Goal: Task Accomplishment & Management: Use online tool/utility

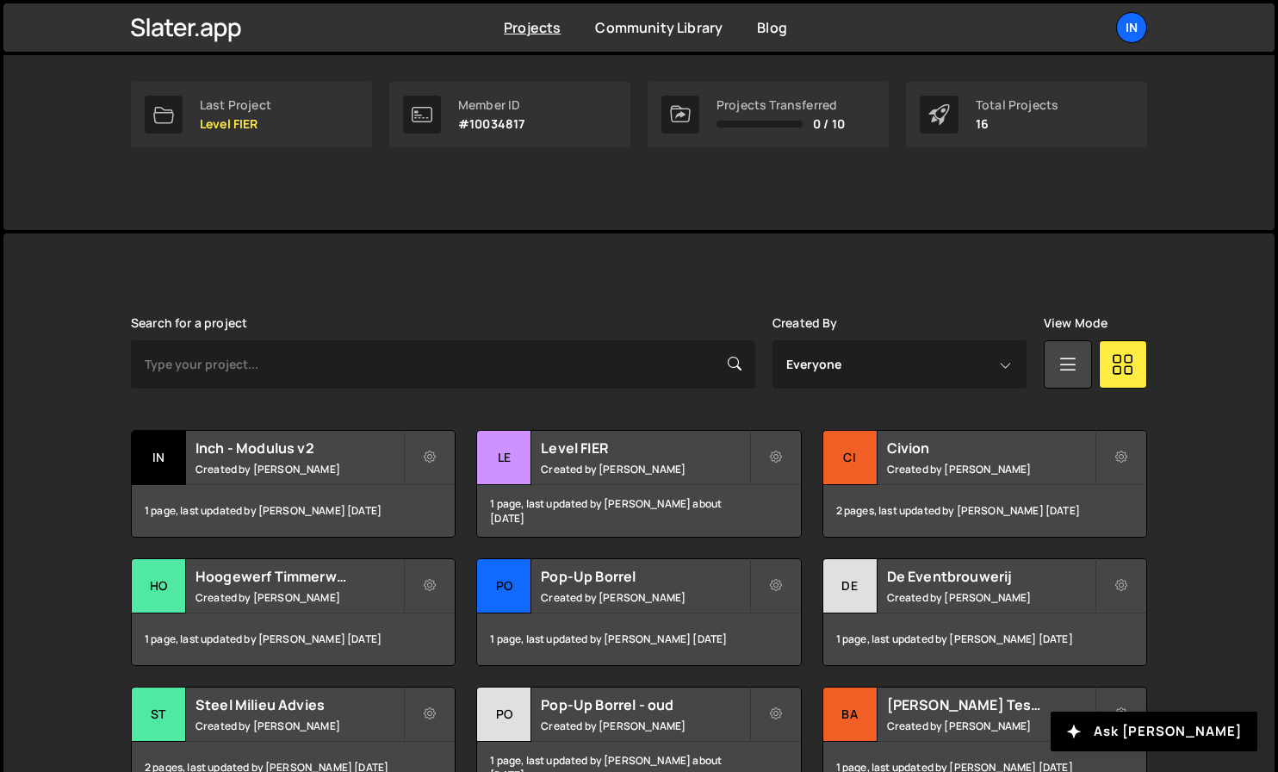
scroll to position [282, 0]
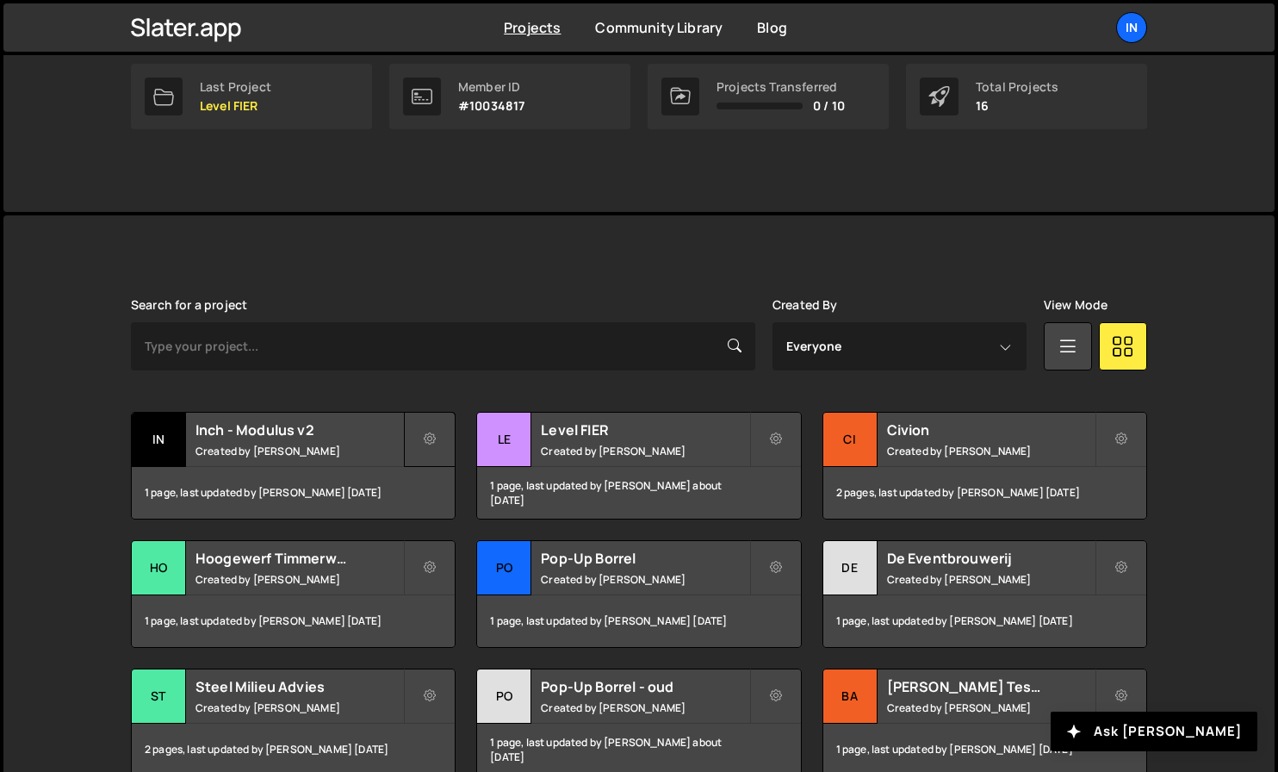
click at [442, 435] on button at bounding box center [430, 439] width 52 height 55
click at [793, 221] on div "Slater is designed for desktop use. Please use a larger screen to access the fu…" at bounding box center [639, 627] width 1068 height 824
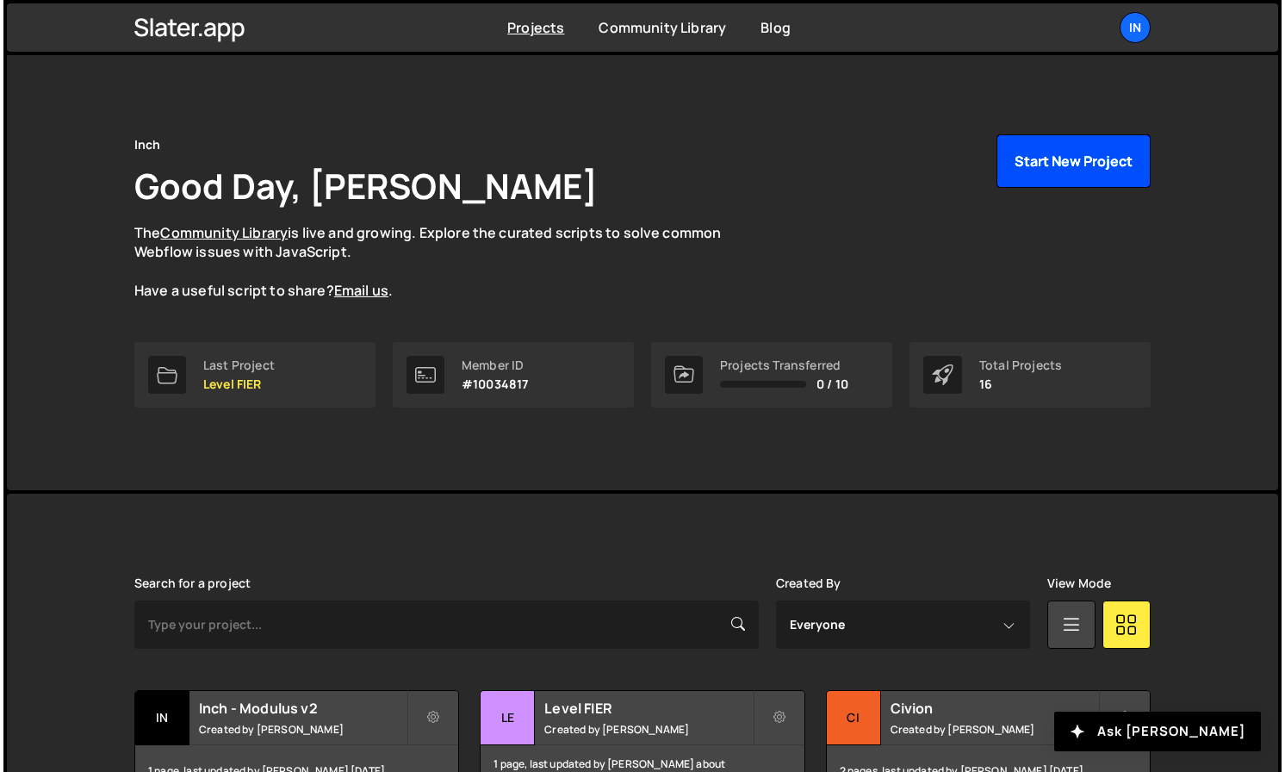
scroll to position [9, 0]
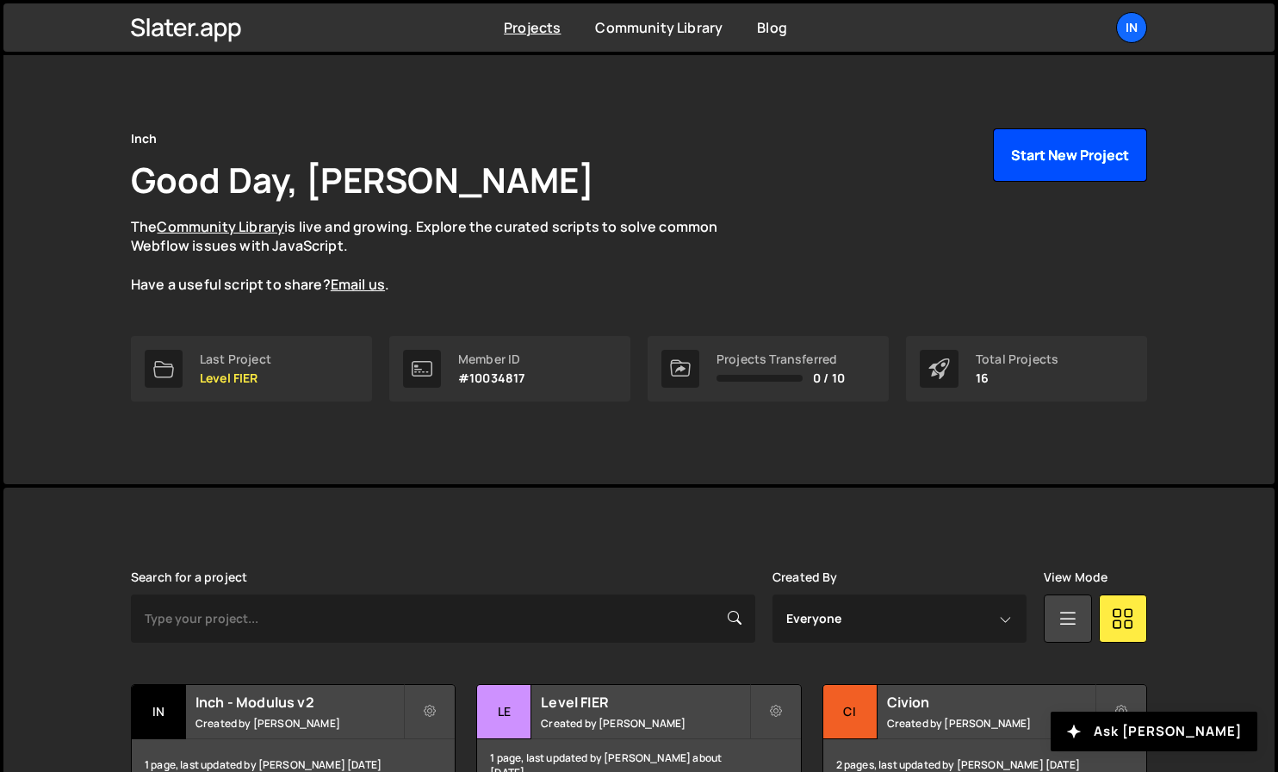
click at [1029, 169] on button "Start New Project" at bounding box center [1070, 154] width 154 height 53
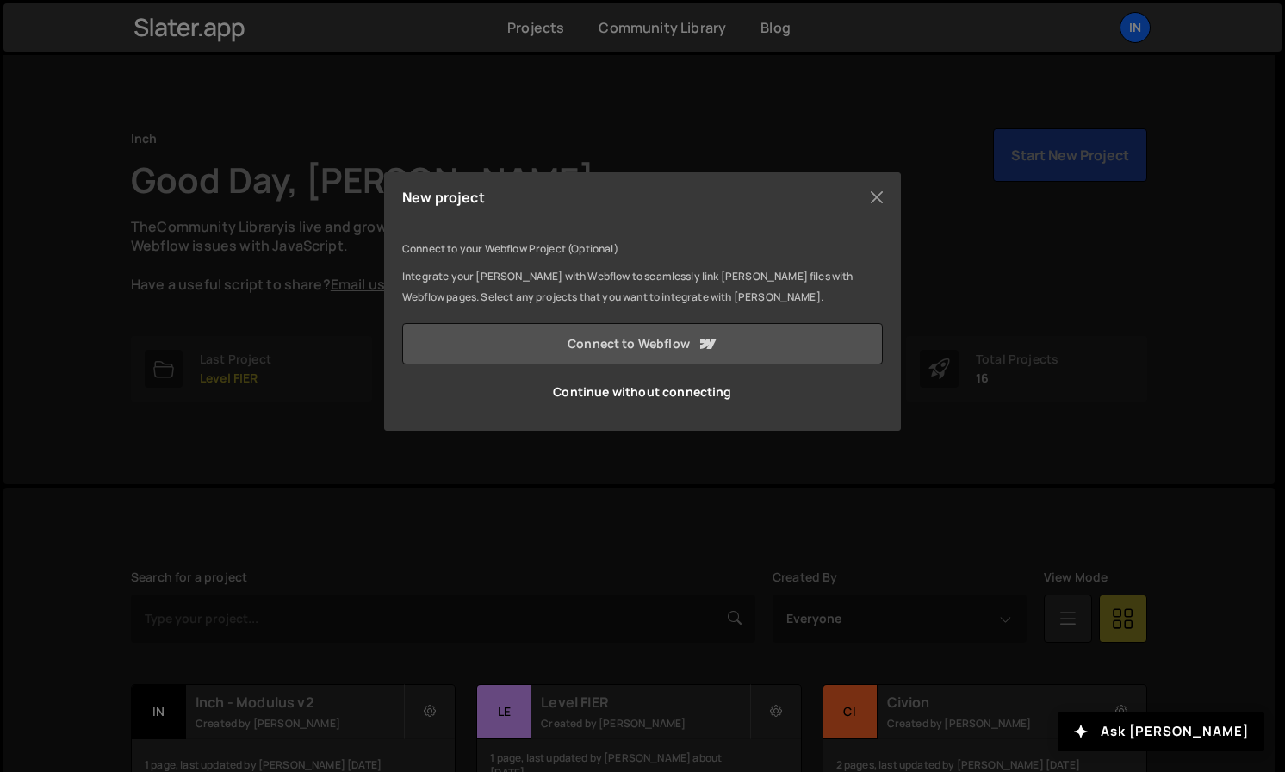
click at [599, 348] on link "Connect to Webflow" at bounding box center [642, 343] width 481 height 41
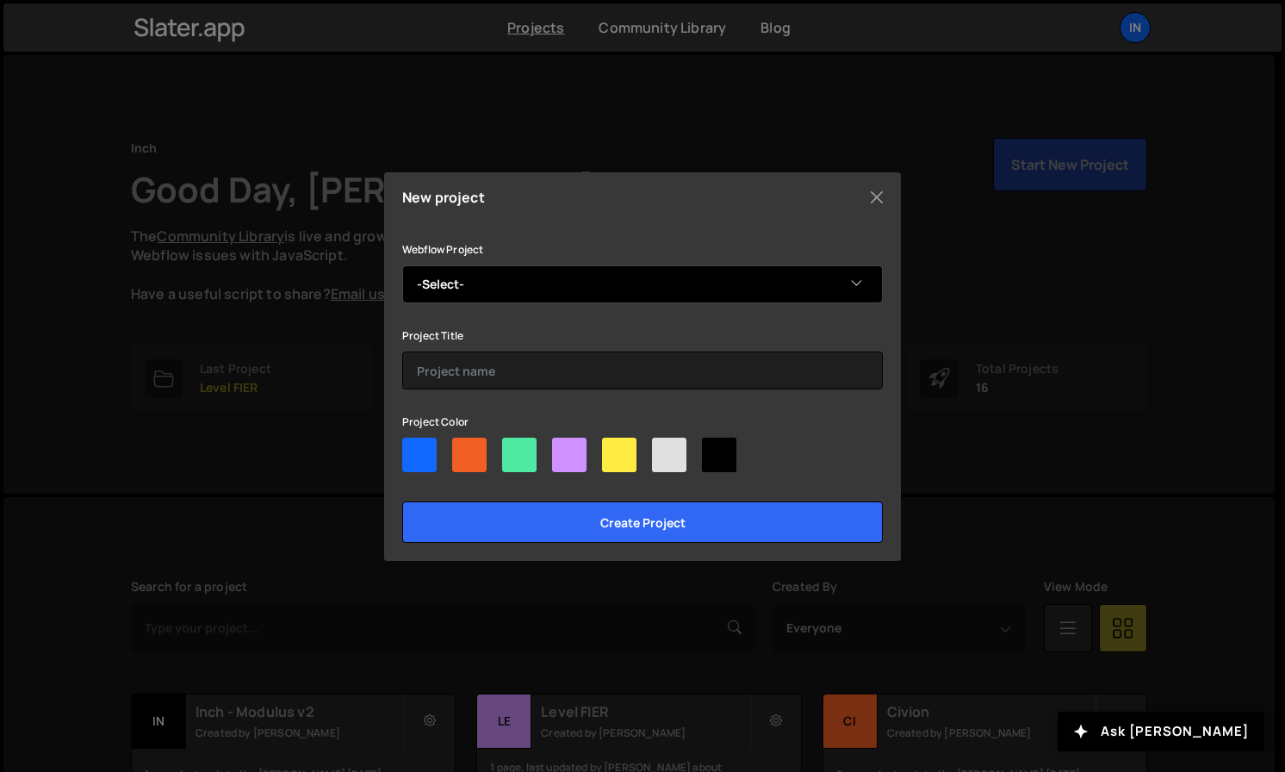
click at [532, 269] on select "-Select- Frank Bakker Tuinen" at bounding box center [642, 284] width 481 height 38
select select "68c2b00bc6bc22ee64d27836"
click at [402, 265] on select "-Select- Frank Bakker Tuinen" at bounding box center [642, 284] width 481 height 38
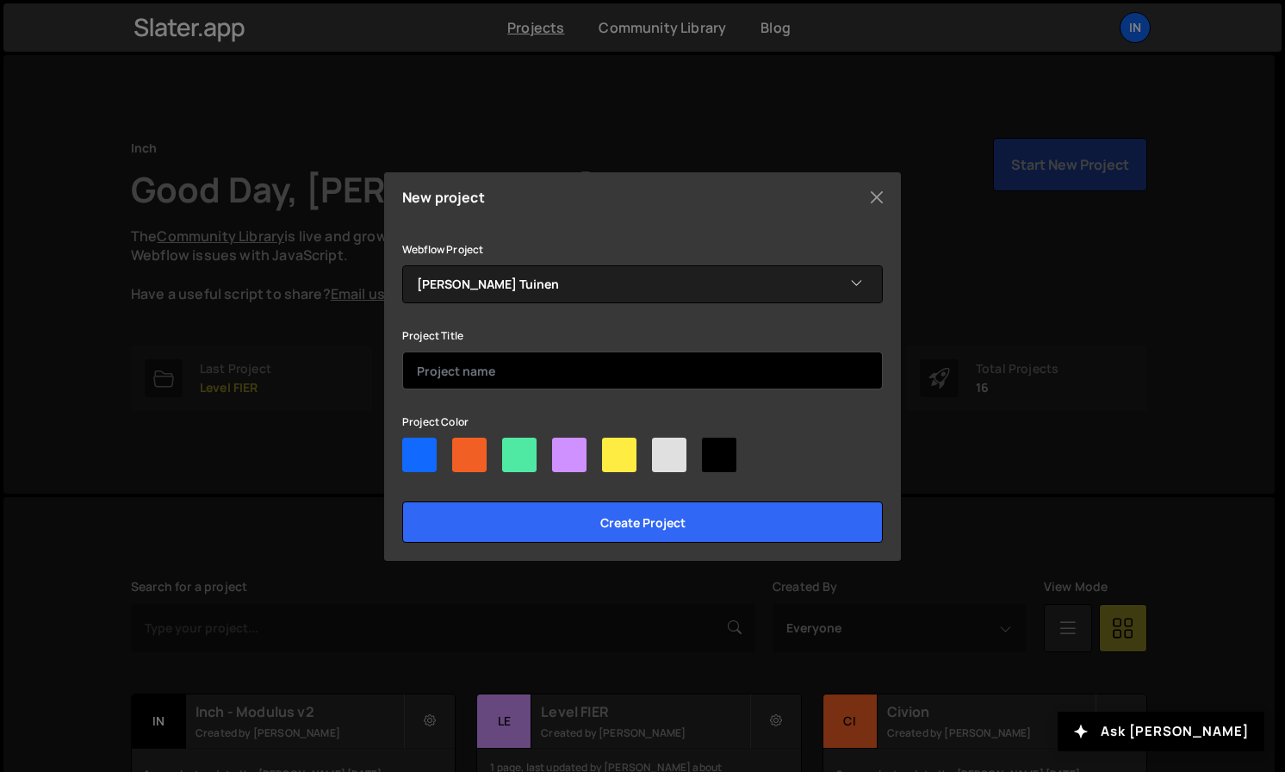
click at [496, 368] on input "text" at bounding box center [642, 370] width 481 height 38
type input "Frank Bakker Tuinen"
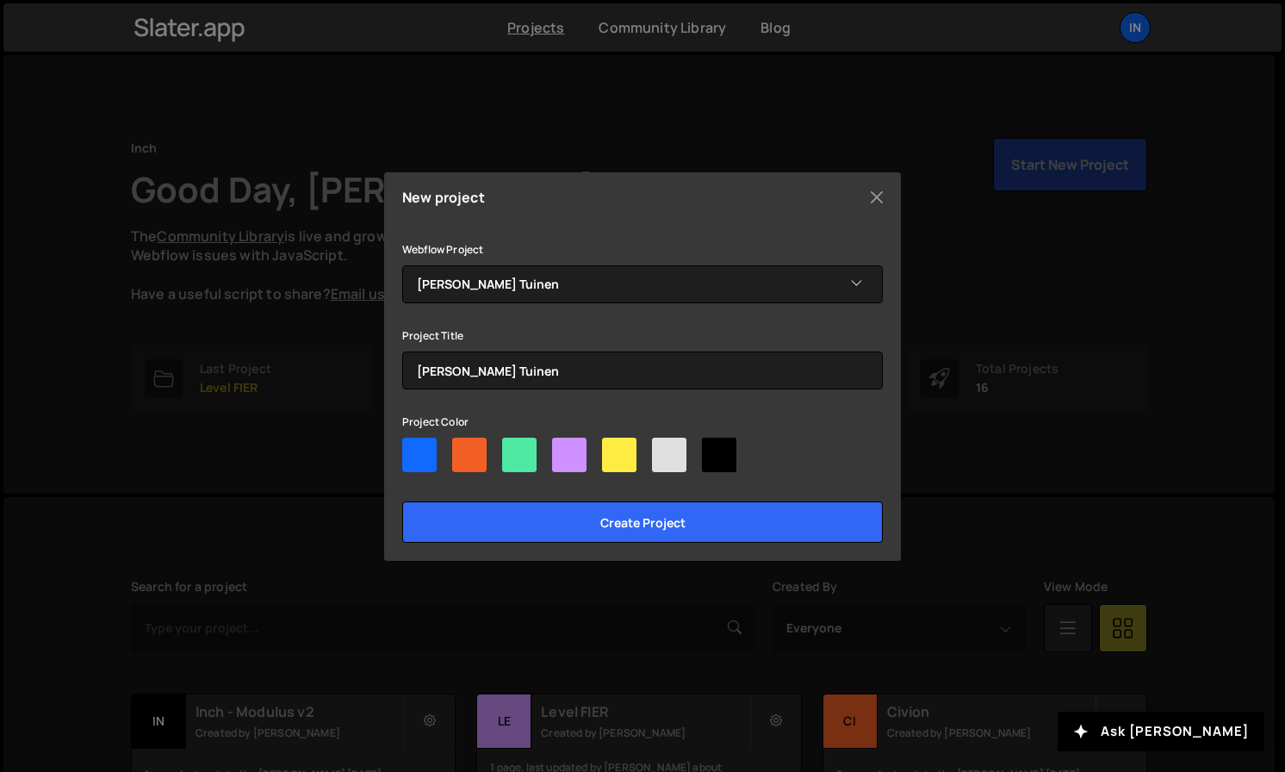
click at [525, 459] on div at bounding box center [519, 455] width 34 height 34
click at [513, 449] on input"] "radio" at bounding box center [507, 443] width 11 height 11
radio input"] "true"
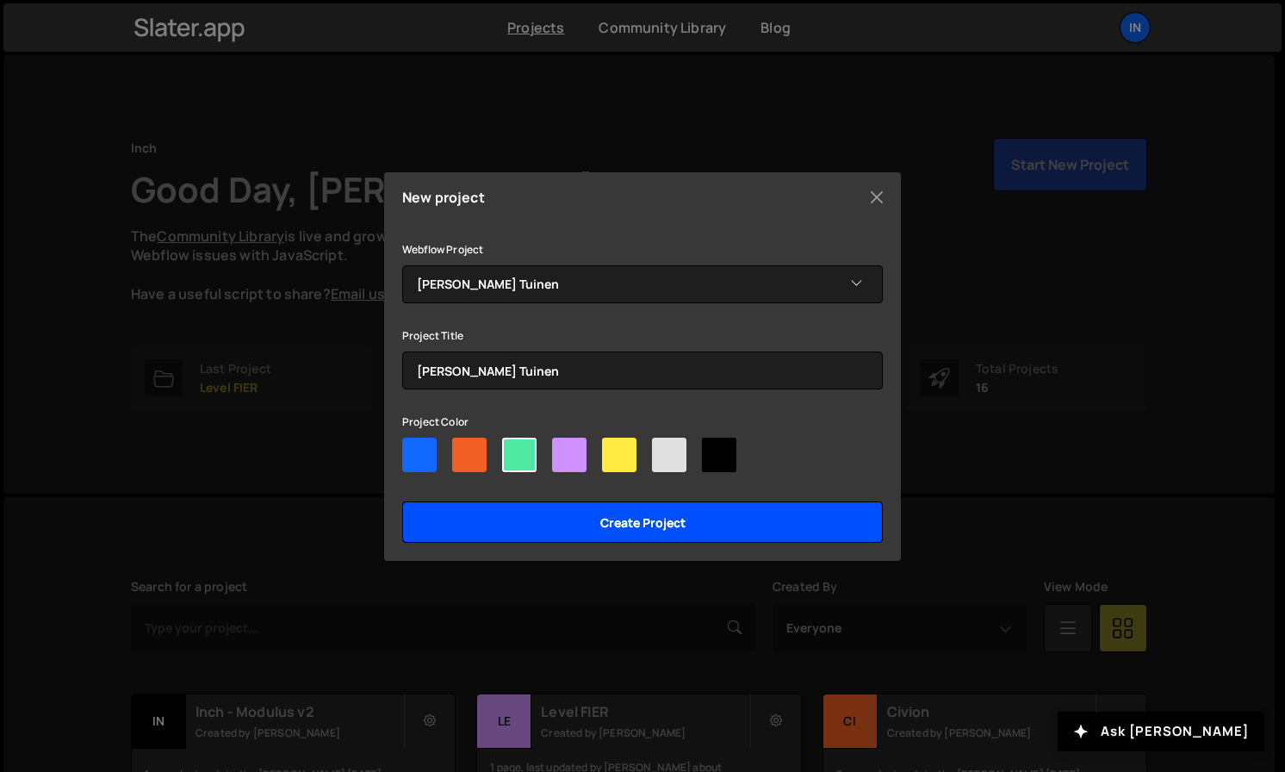
click at [579, 518] on input "Create project" at bounding box center [642, 521] width 481 height 41
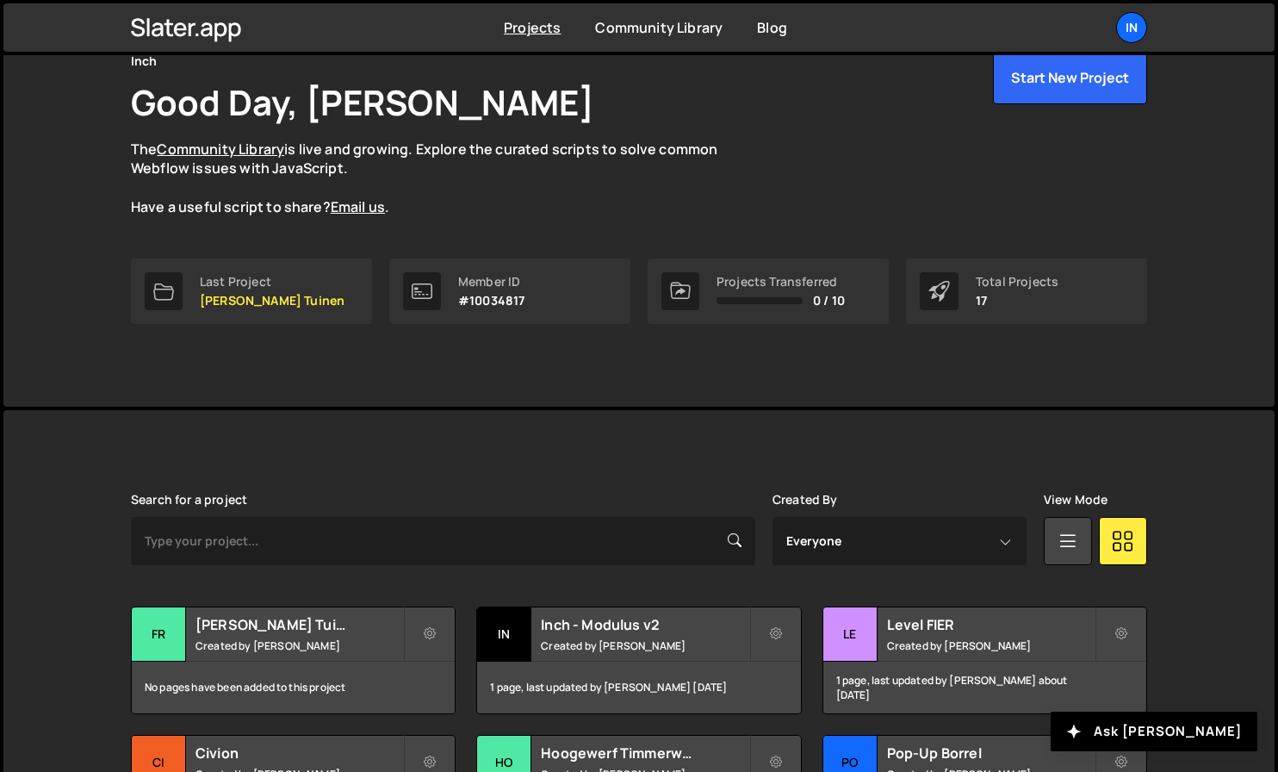
scroll to position [100, 0]
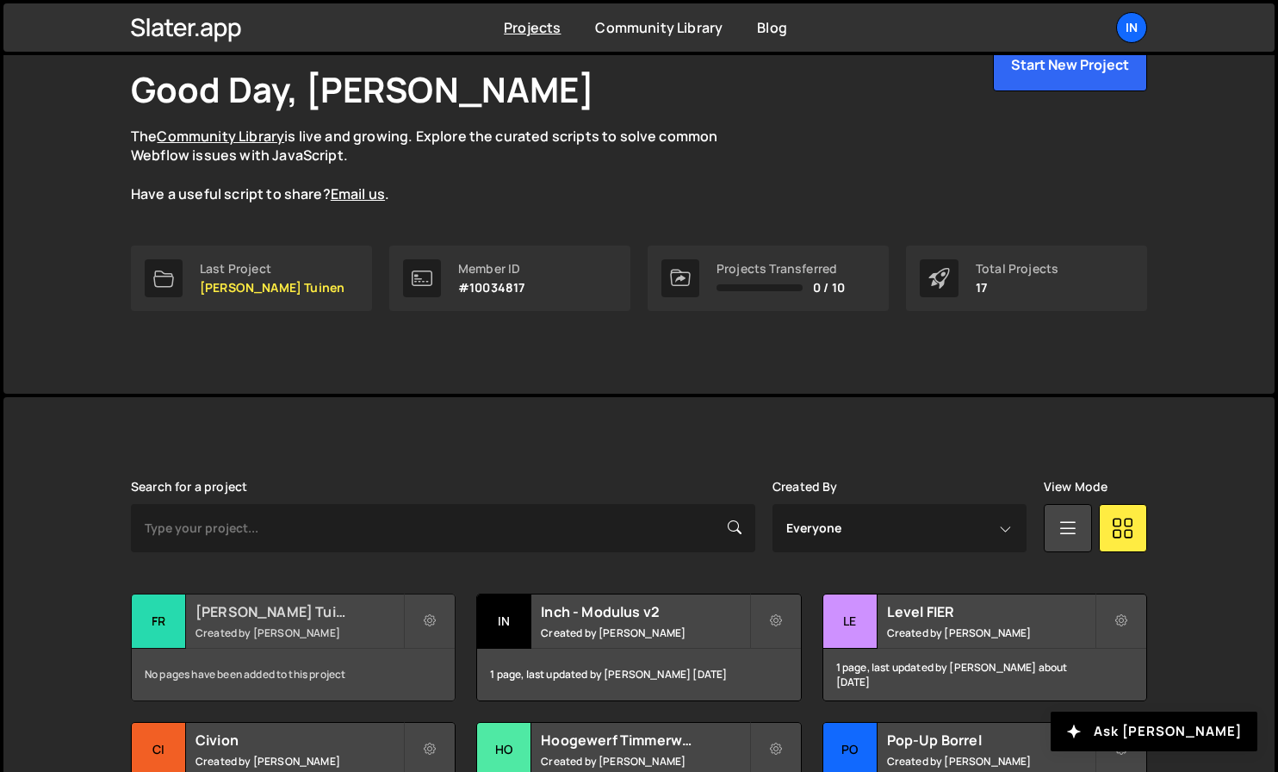
click at [335, 625] on small "Created by Rik Schoenmaker" at bounding box center [300, 632] width 208 height 15
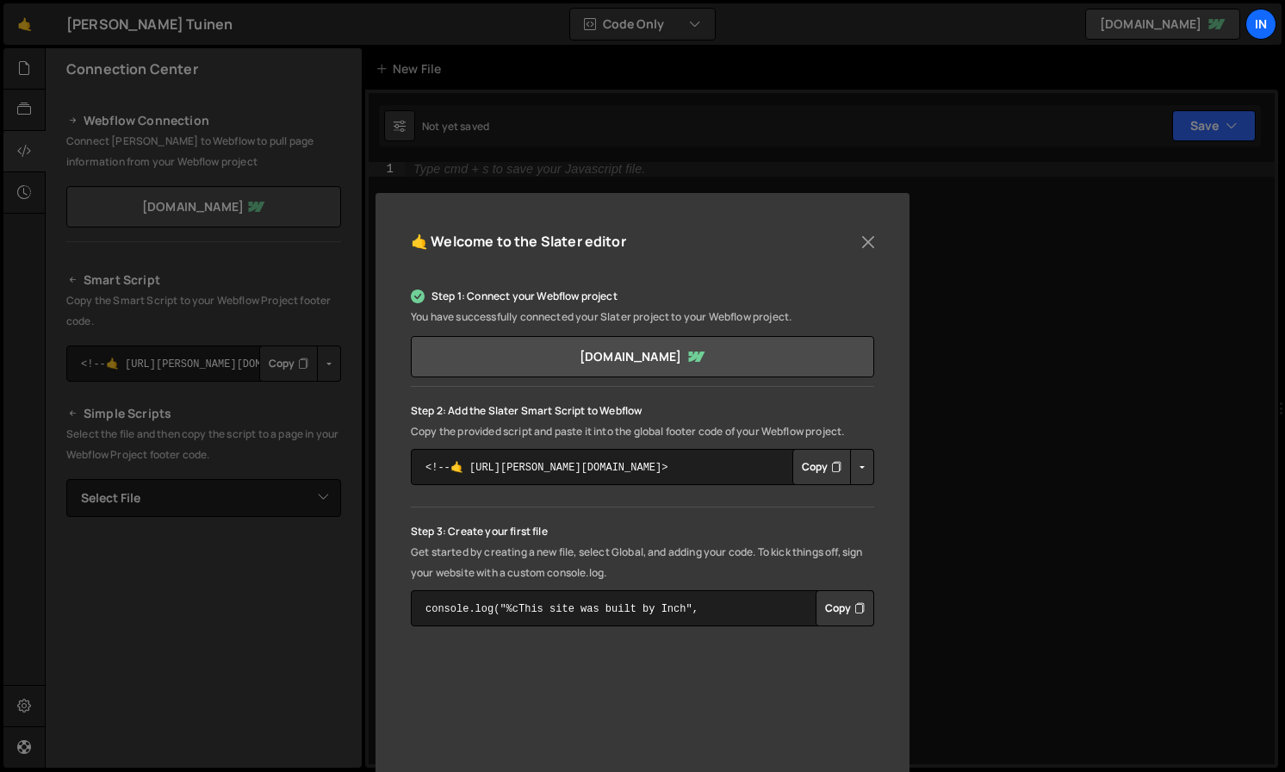
click at [811, 470] on button "Copy" at bounding box center [822, 467] width 59 height 36
click at [863, 241] on button "Close" at bounding box center [868, 242] width 26 height 26
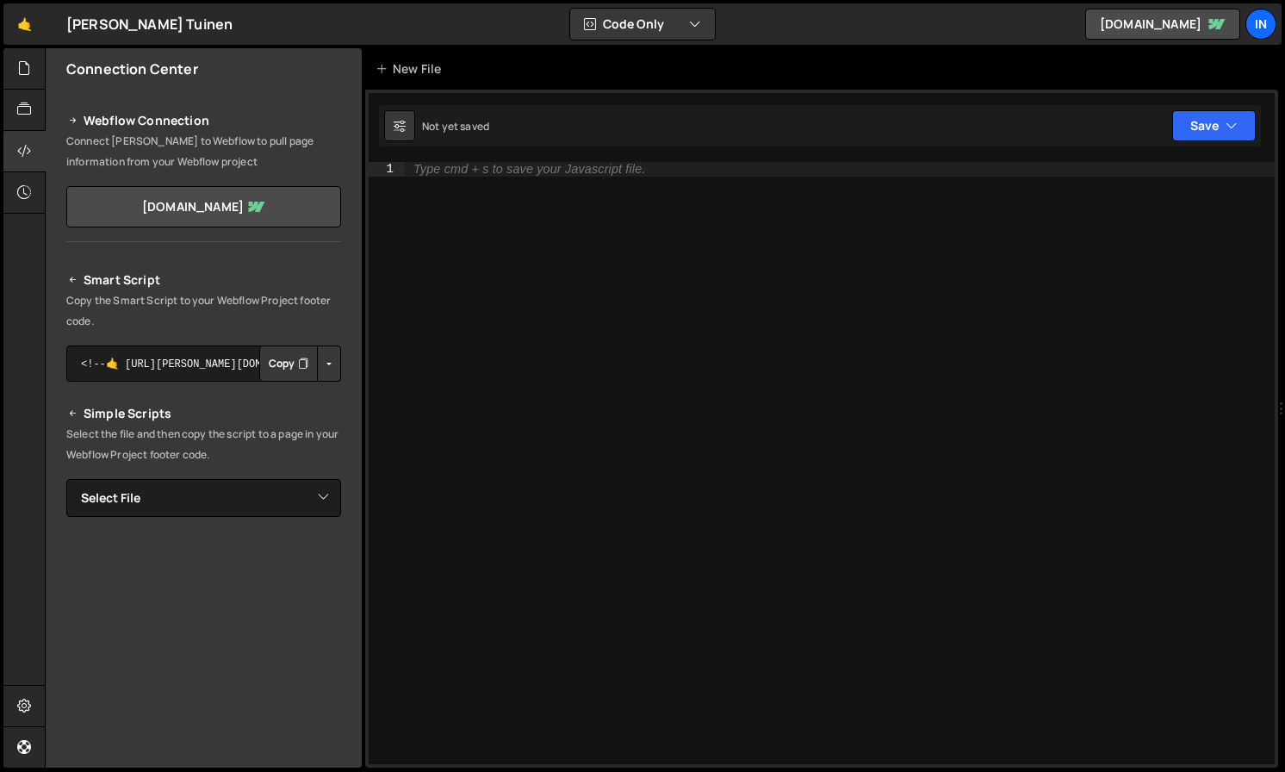
click at [773, 488] on div "Type cmd + s to save your Javascript file." at bounding box center [840, 477] width 870 height 631
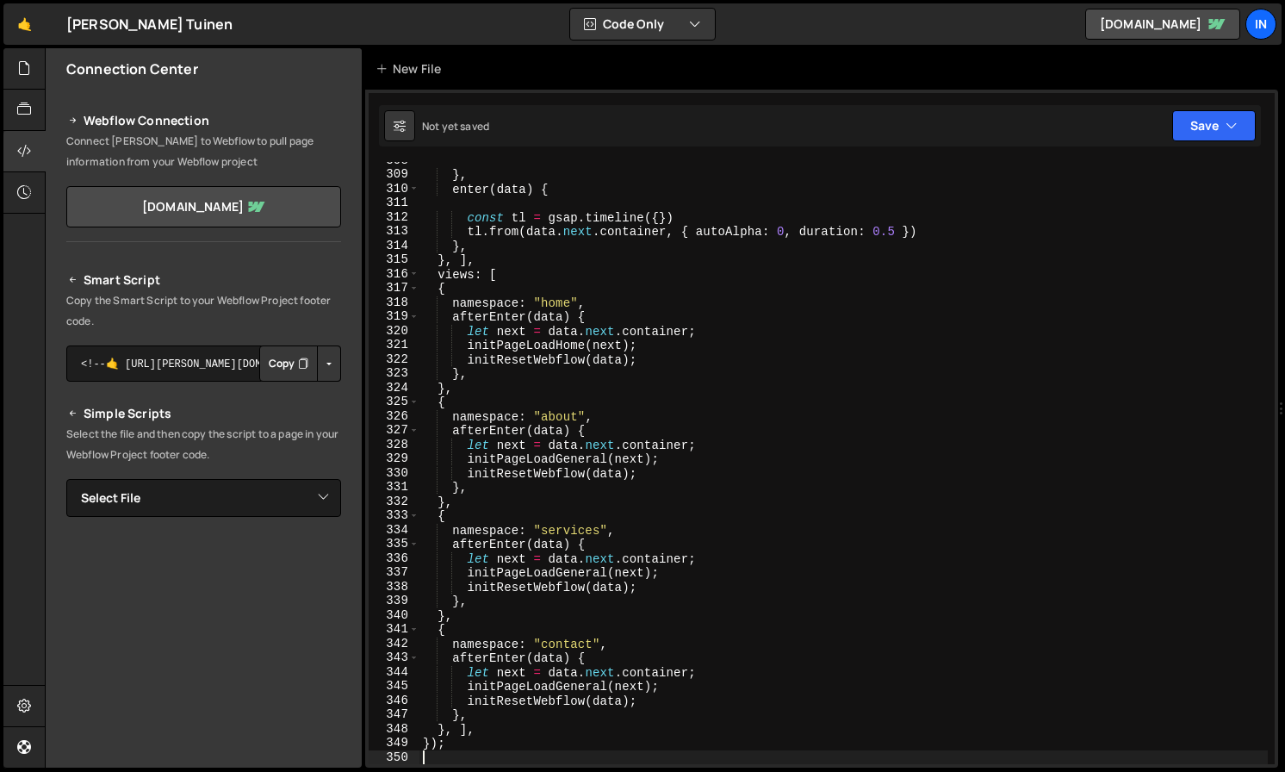
scroll to position [4373, 0]
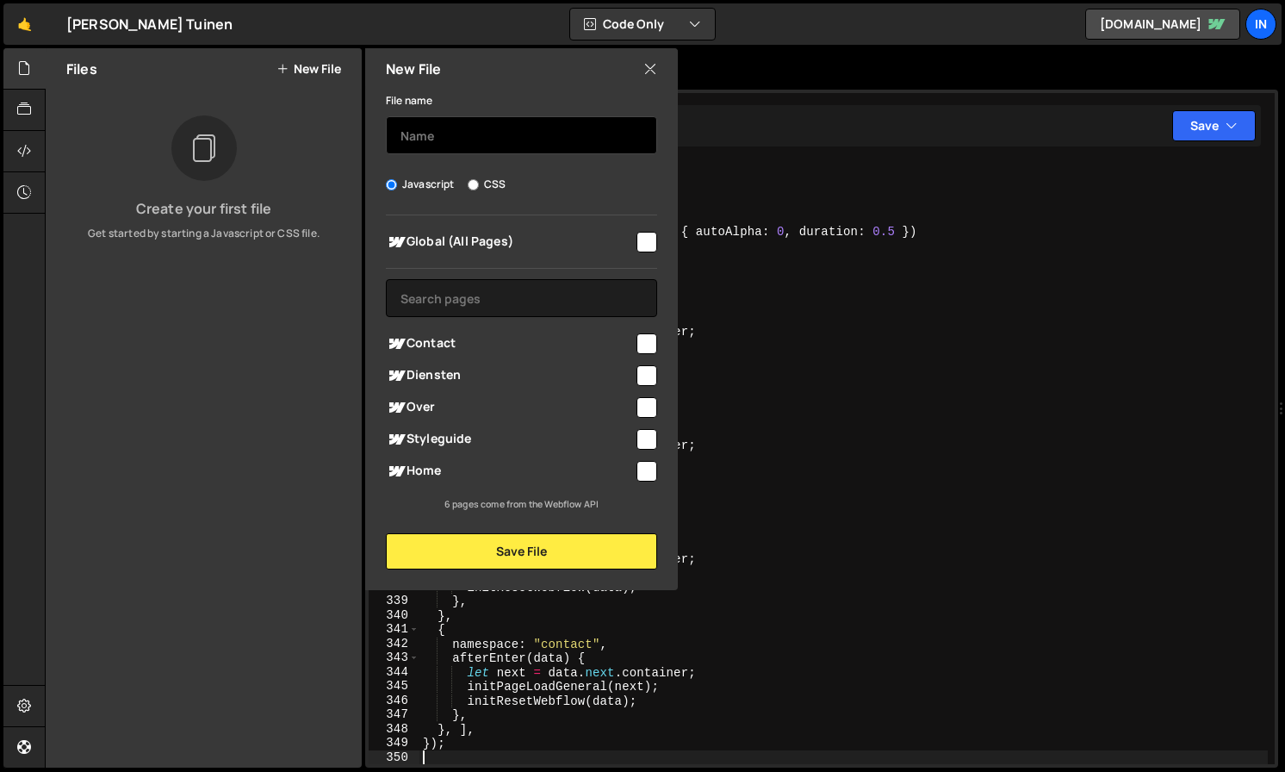
click at [478, 140] on input "text" at bounding box center [521, 135] width 271 height 38
type input "global"
click at [650, 244] on input "checkbox" at bounding box center [647, 242] width 21 height 21
checkbox input "true"
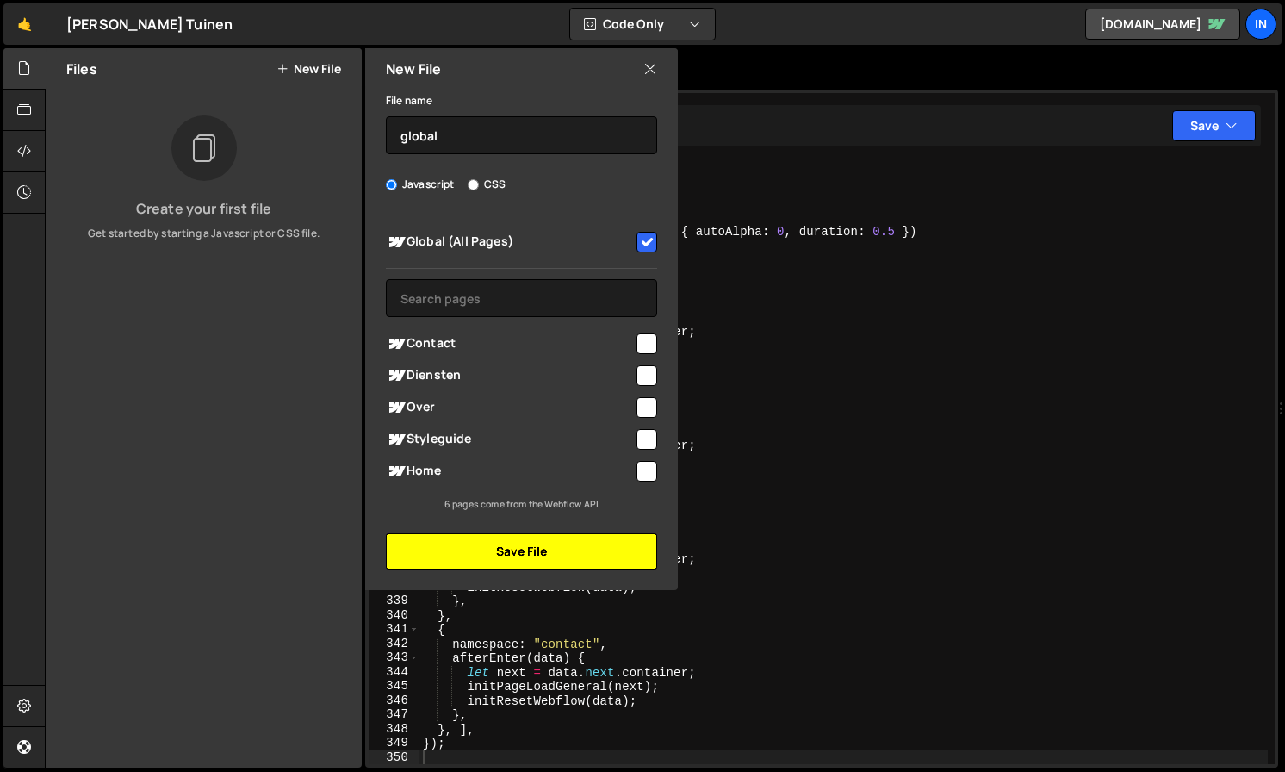
click at [496, 558] on button "Save File" at bounding box center [521, 551] width 271 height 36
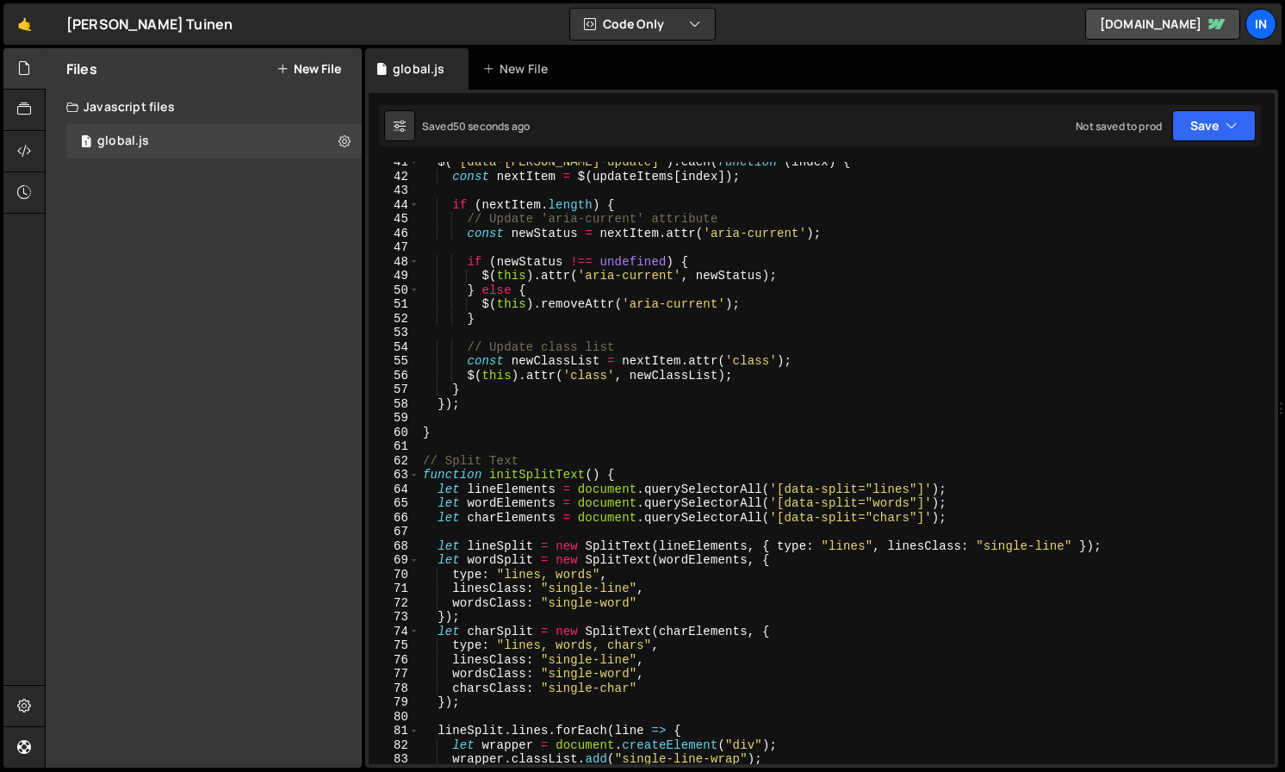
scroll to position [575, 0]
type textarea "let lineElements = document.querySelectorAll('[data-split="lines"]');"
click at [617, 491] on div "$ ( '[data-barba-update]' ) . each ( function ( index ) { const nextItem = $ ( …" at bounding box center [844, 470] width 849 height 631
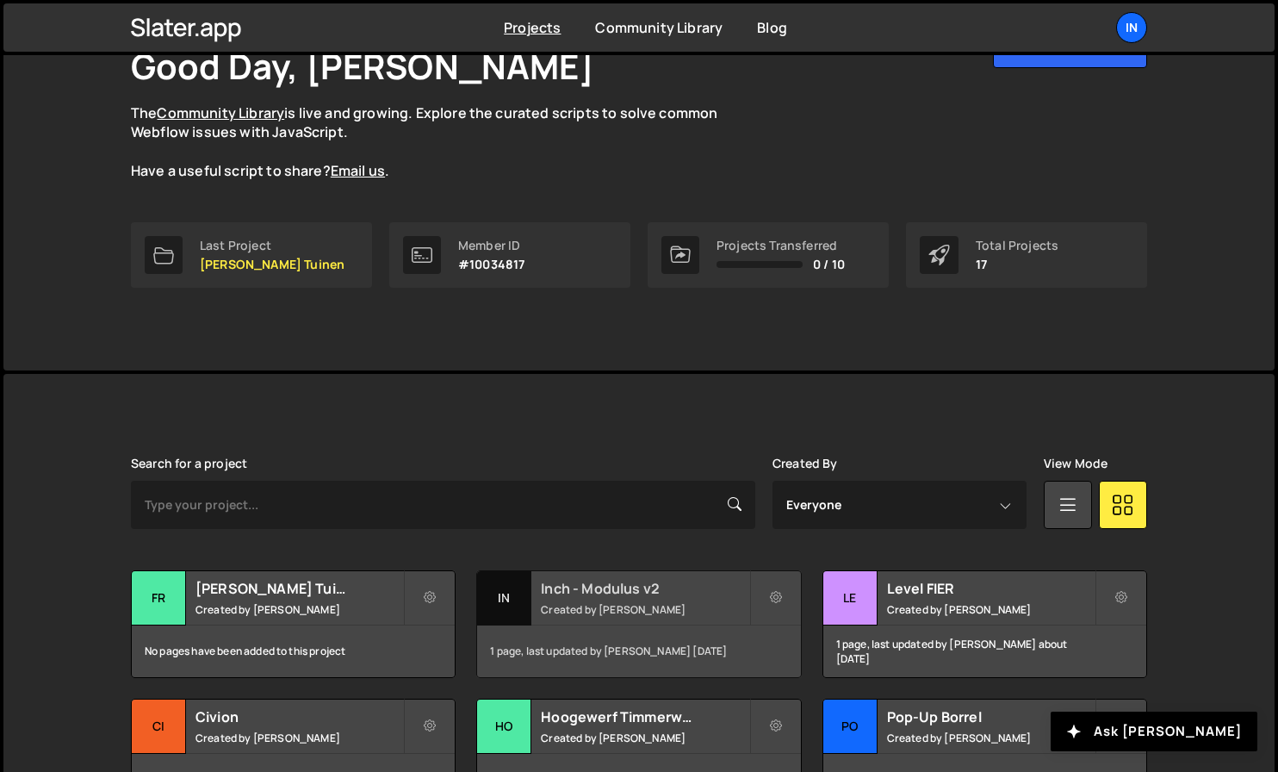
scroll to position [127, 0]
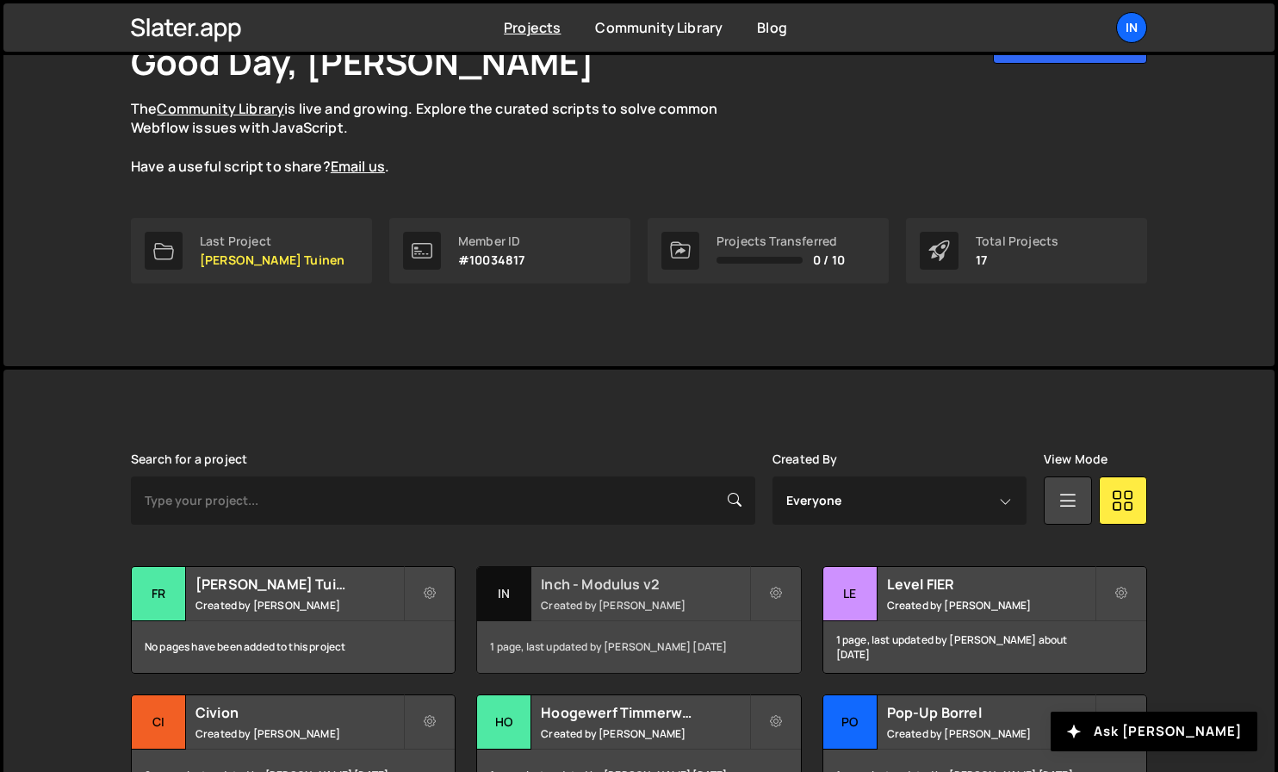
click at [600, 570] on div "Inch - Modulus v2 Created by [PERSON_NAME]" at bounding box center [638, 593] width 323 height 53
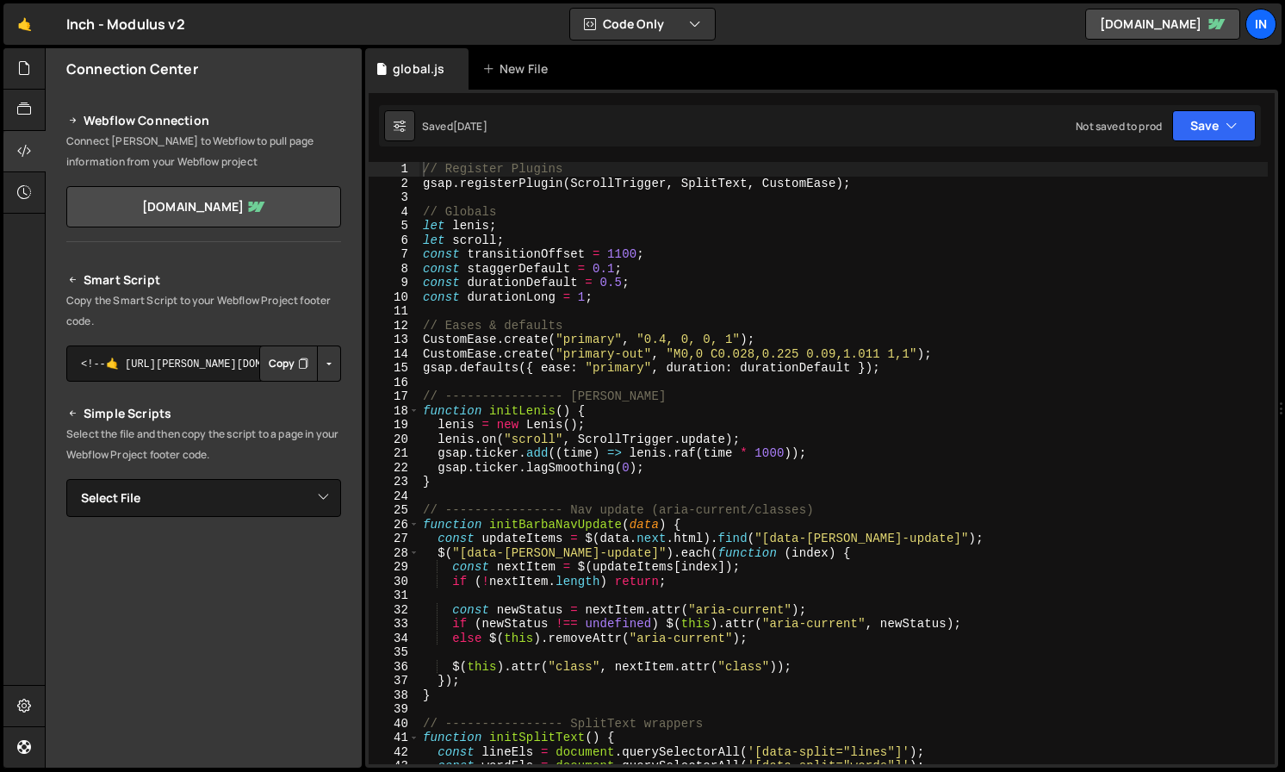
click at [506, 221] on div "// Register Plugins gsap . registerPlugin ( ScrollTrigger , SplitText , CustomE…" at bounding box center [844, 477] width 849 height 631
type textarea "});"
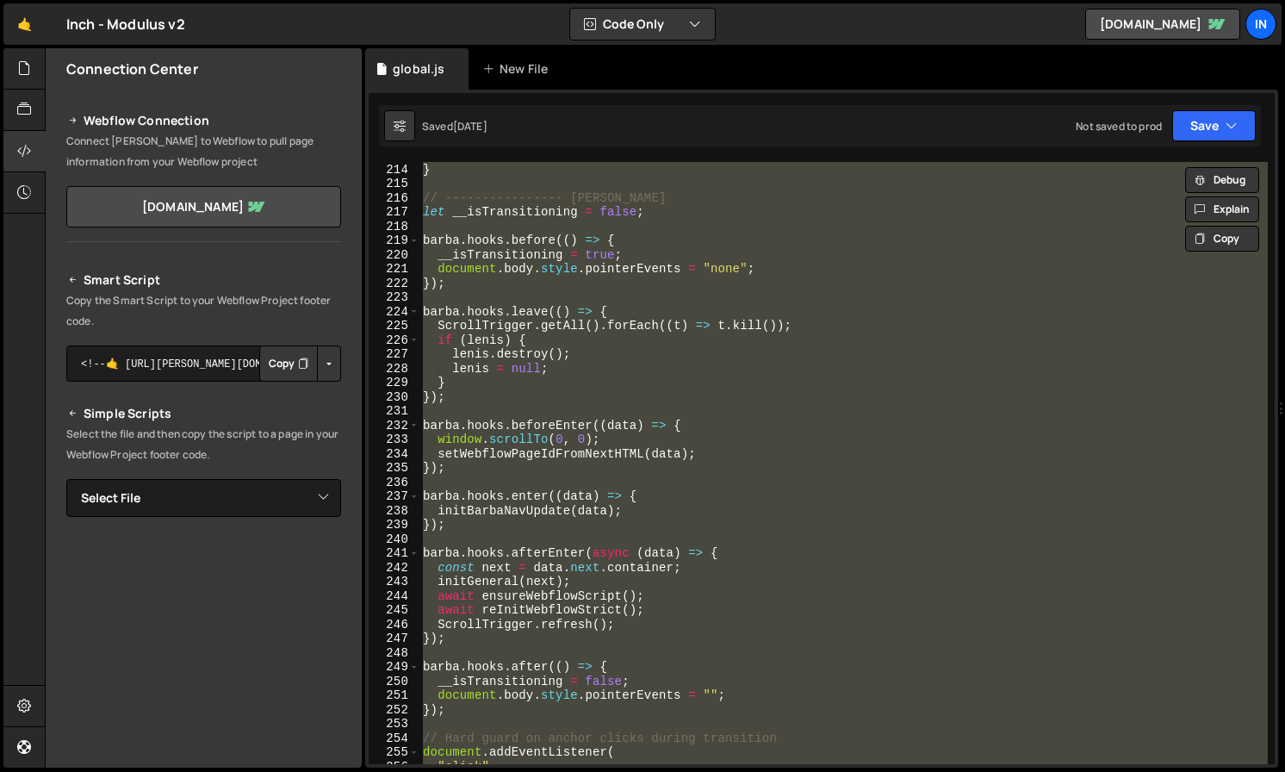
scroll to position [3001, 0]
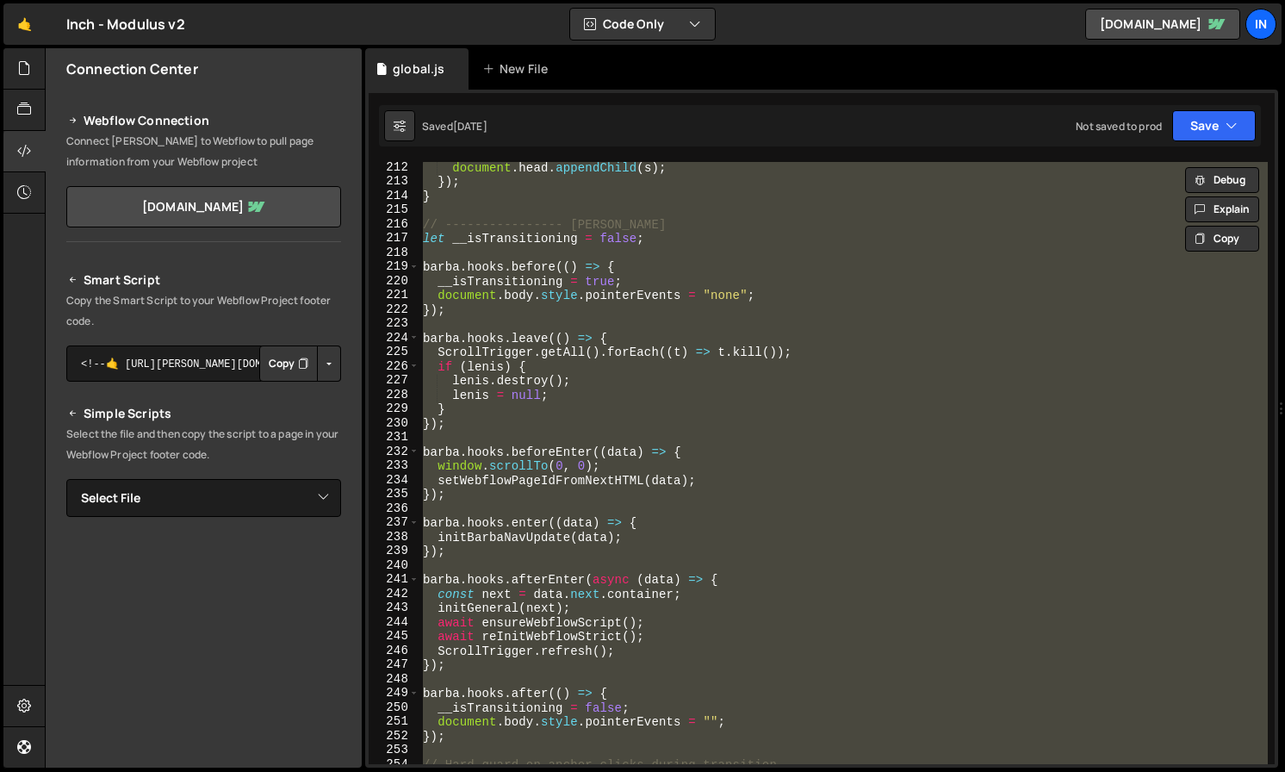
click at [601, 432] on div "document . head . appendChild ( s ) ; }) ; } // ---------------- [PERSON_NAME] …" at bounding box center [844, 463] width 849 height 602
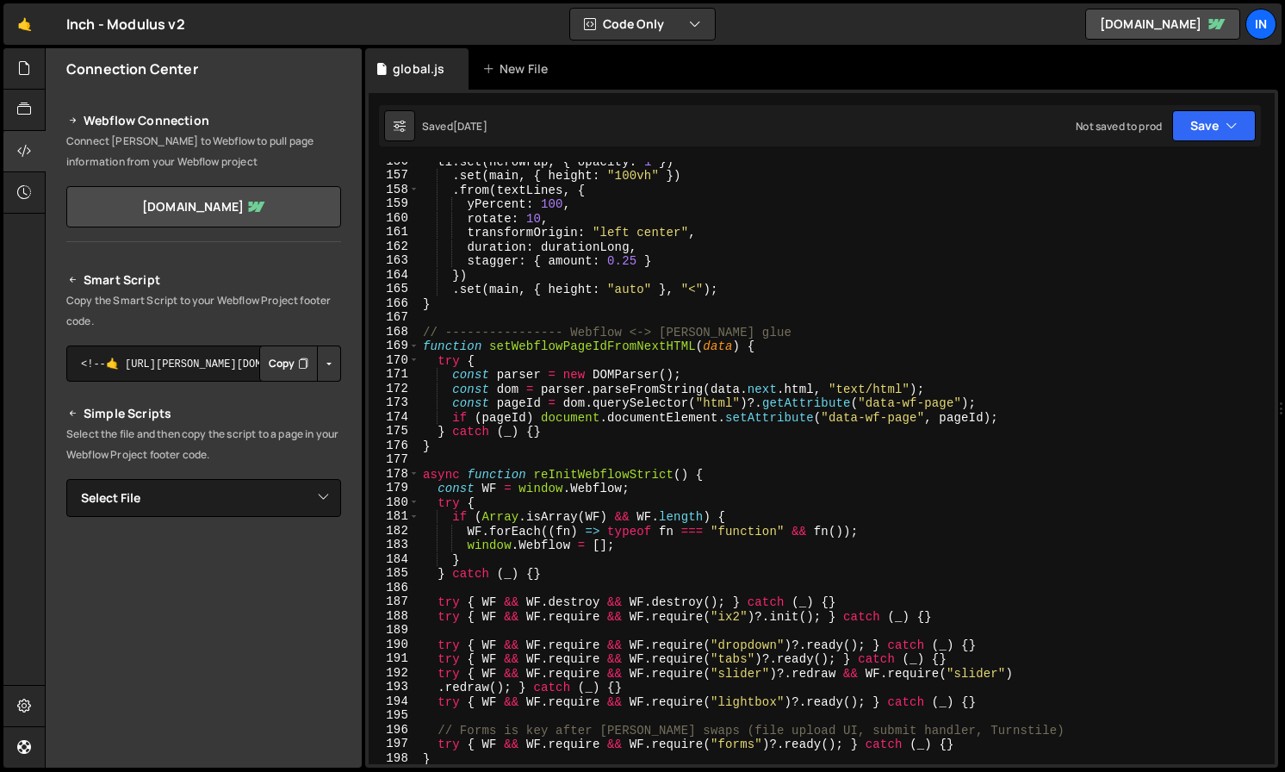
scroll to position [2208, 0]
click at [519, 568] on div "tl . set ( heroWrap , { opacity : 1 }) . set ( main , { height : "100vh" }) . f…" at bounding box center [844, 472] width 849 height 631
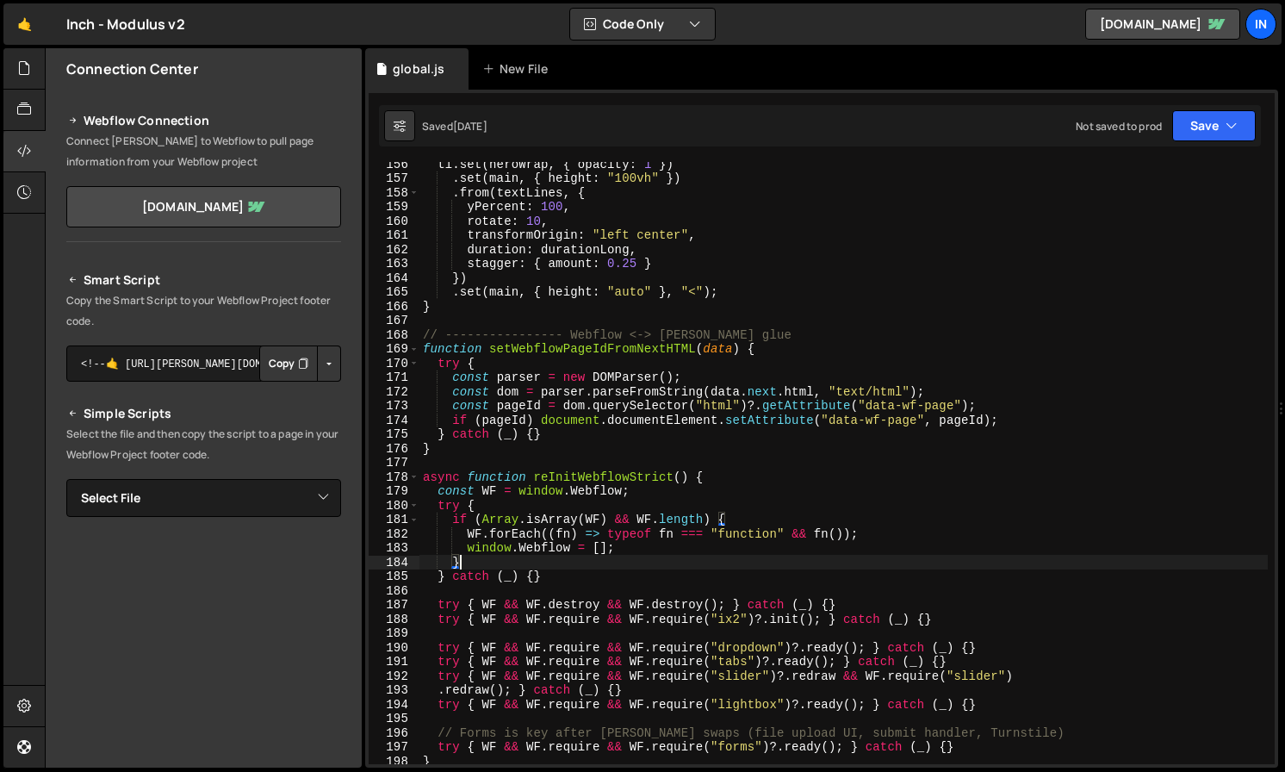
type textarea "});"
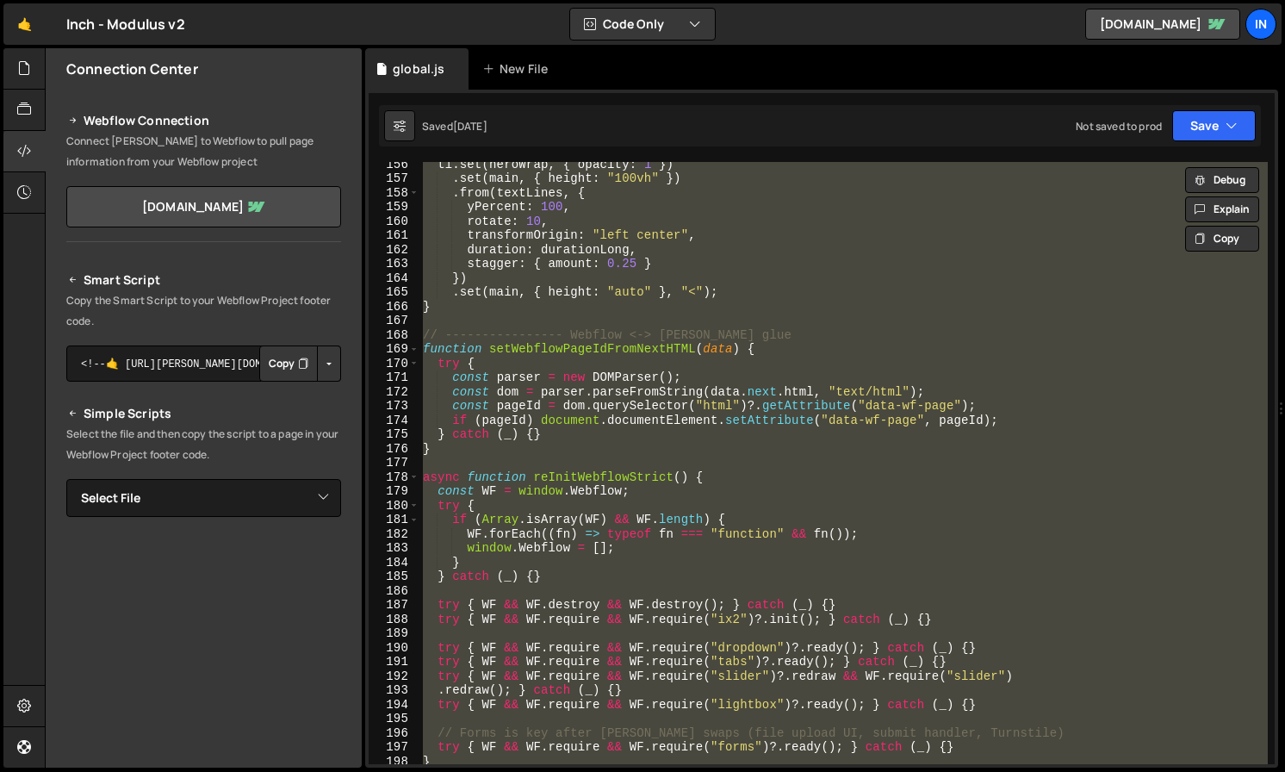
paste textarea
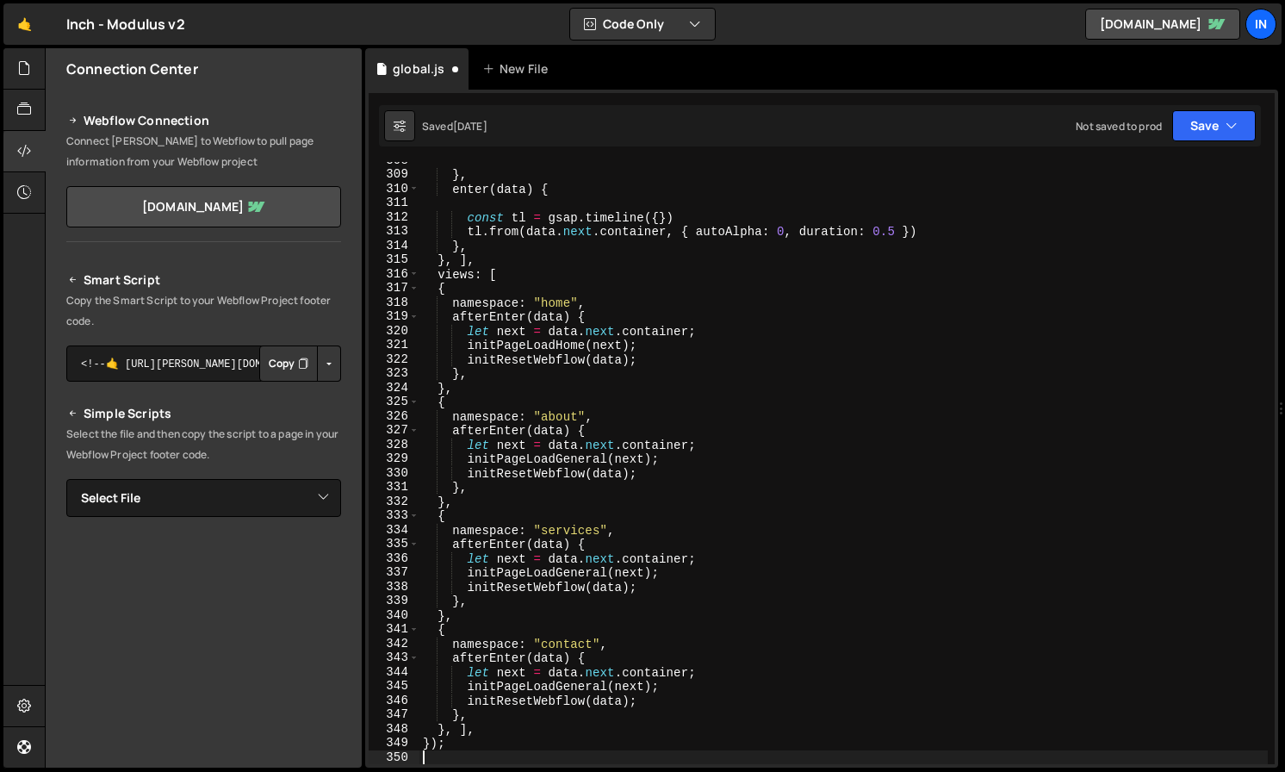
scroll to position [4373, 0]
click at [651, 446] on div "} , enter ( data ) { const tl = gsap . timeline ({ }) tl . from ( data . next .…" at bounding box center [844, 468] width 849 height 631
type textarea "});"
